Goal: Information Seeking & Learning: Learn about a topic

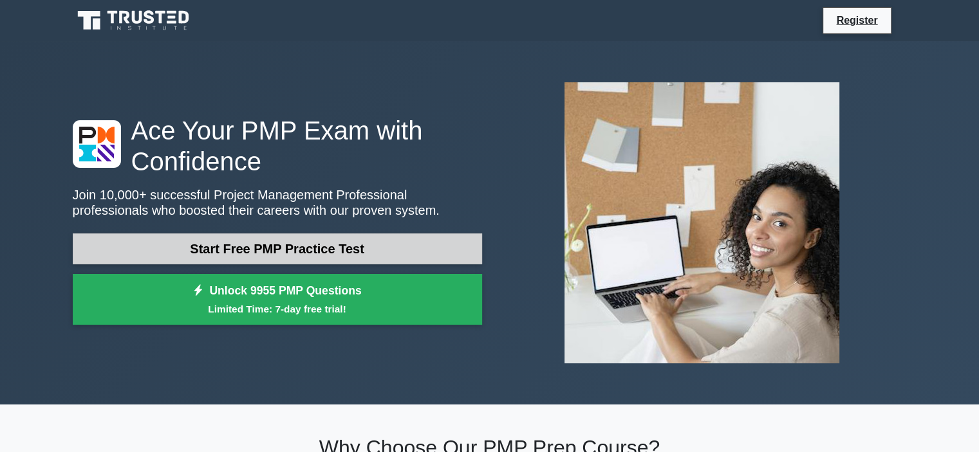
click at [337, 239] on link "Start Free PMP Practice Test" at bounding box center [277, 249] width 409 height 31
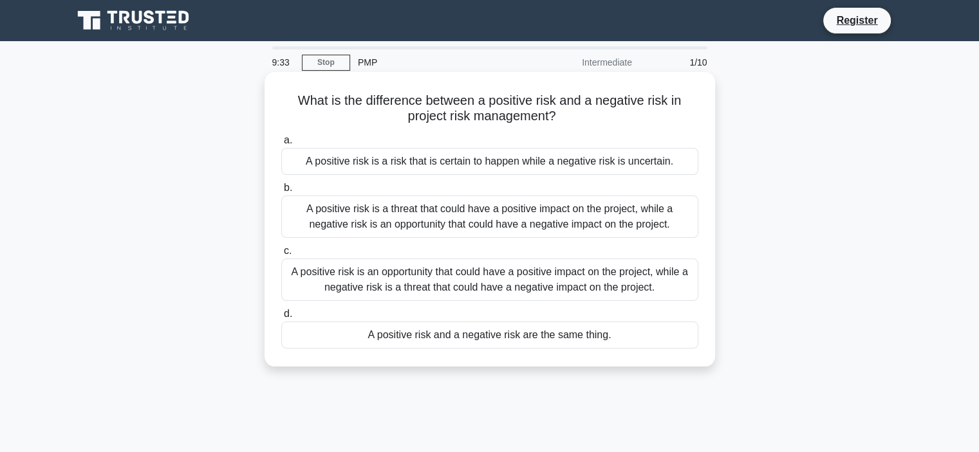
click at [487, 271] on div "A positive risk is an opportunity that could have a positive impact on the proj…" at bounding box center [489, 280] width 417 height 42
click at [281, 255] on input "c. A positive risk is an opportunity that could have a positive impact on the p…" at bounding box center [281, 251] width 0 height 8
